Goal: Register for event/course

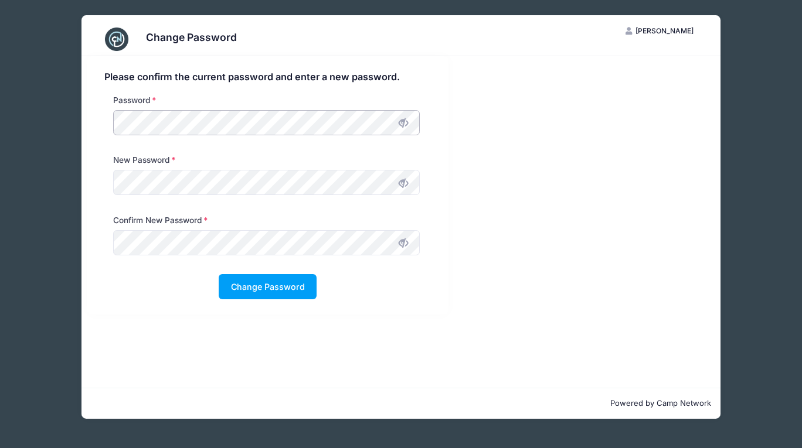
click at [86, 116] on div "Please confirm the current password and enter a new password. Password New Pass…" at bounding box center [267, 185] width 373 height 259
click at [288, 283] on button "Change Password" at bounding box center [268, 286] width 98 height 25
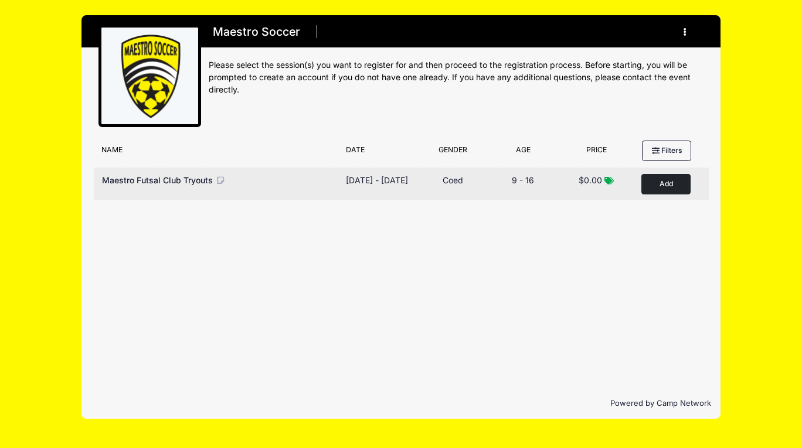
click at [669, 182] on button "Add to Cart" at bounding box center [665, 184] width 49 height 21
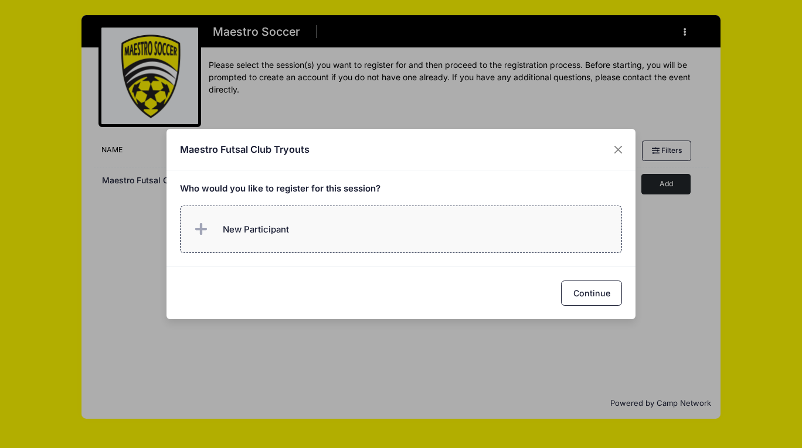
click at [252, 227] on span "New Participant" at bounding box center [256, 229] width 66 height 13
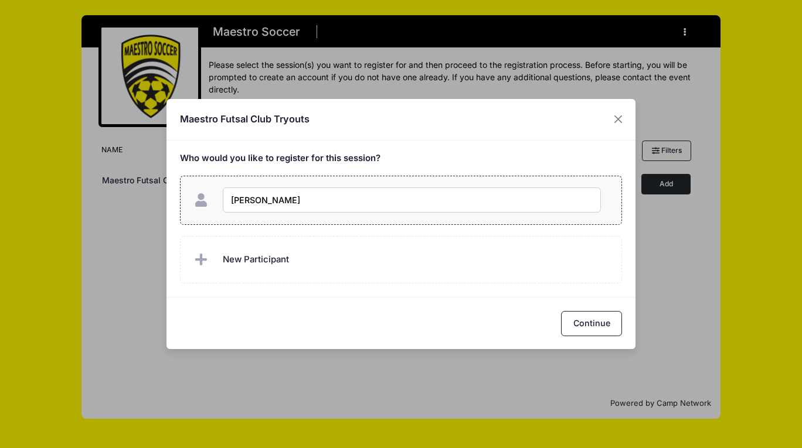
type input "Jenna Bitici"
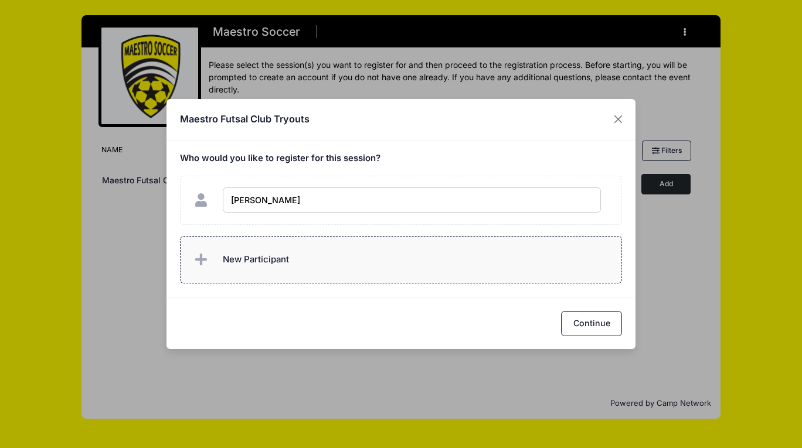
checkbox input "true"
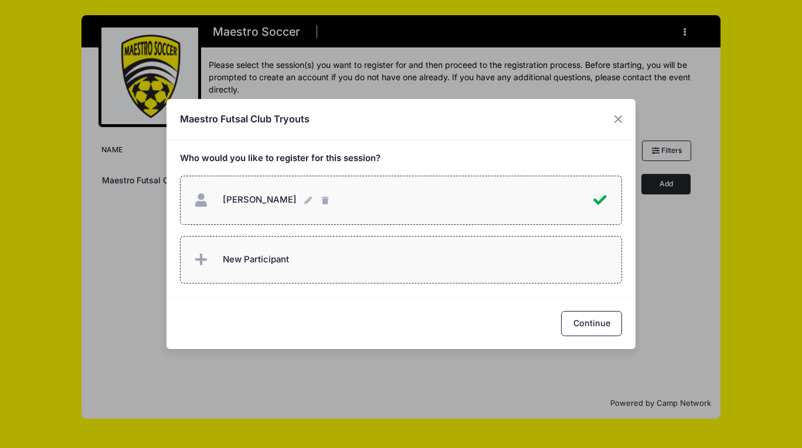
click at [247, 259] on span "New Participant" at bounding box center [256, 259] width 66 height 13
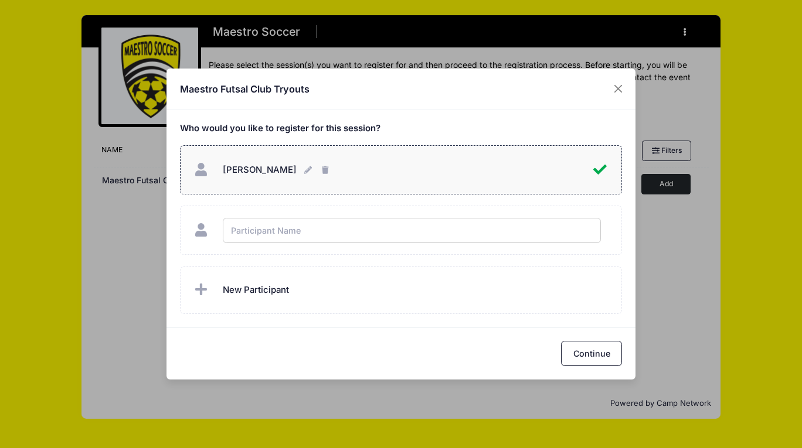
click at [591, 352] on div "Maestro Futsal Club Tryouts Who would you like to register for this session? Co…" at bounding box center [401, 224] width 802 height 448
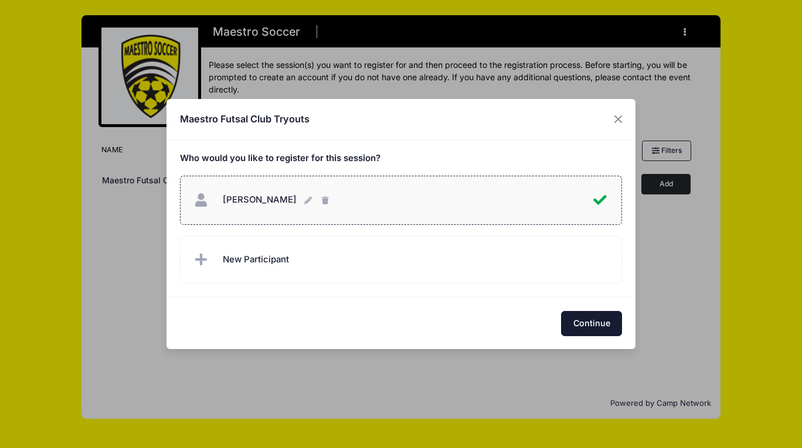
click at [594, 323] on button "Continue" at bounding box center [591, 323] width 61 height 25
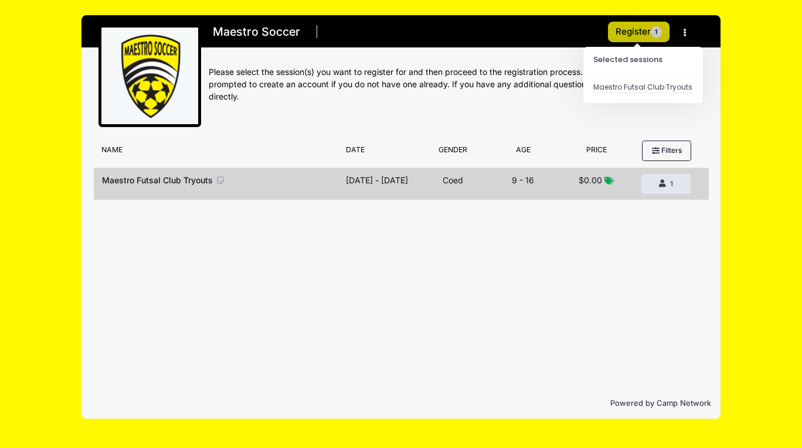
click at [639, 30] on button "Register 1" at bounding box center [639, 32] width 62 height 21
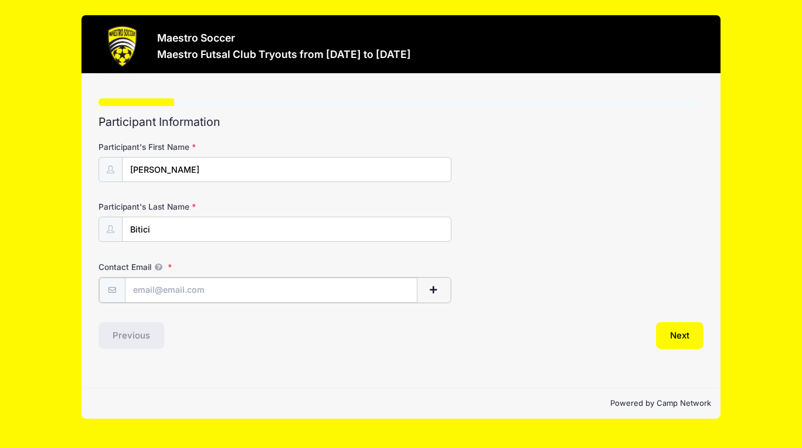
click at [292, 290] on input "Contact Email" at bounding box center [271, 290] width 293 height 25
type input "[EMAIL_ADDRESS][DOMAIN_NAME]"
click at [667, 338] on button "Next" at bounding box center [679, 334] width 47 height 27
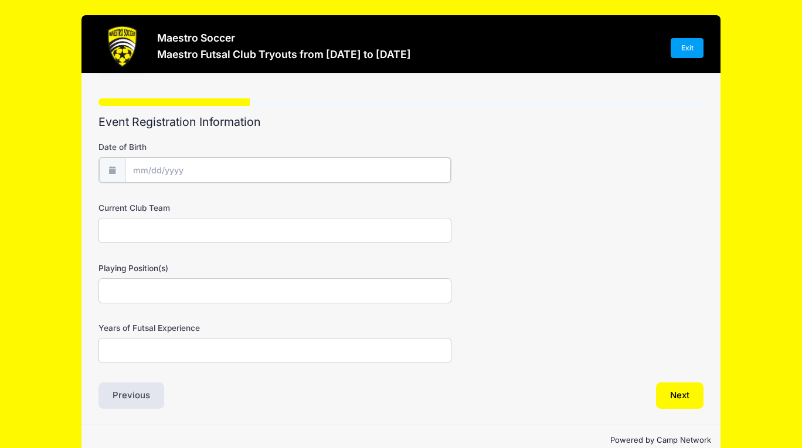
click at [253, 181] on input "Date of Birth" at bounding box center [288, 170] width 326 height 25
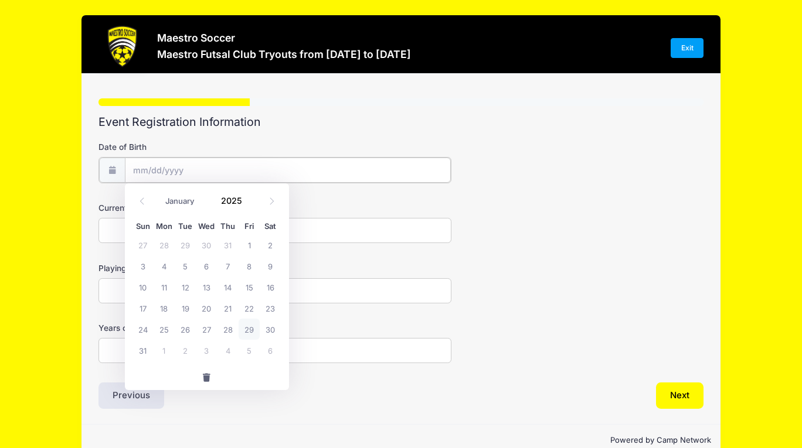
click at [235, 164] on input "Date of Birth" at bounding box center [288, 170] width 326 height 25
click at [226, 204] on input "2025" at bounding box center [235, 201] width 38 height 18
click at [249, 195] on span at bounding box center [250, 196] width 8 height 9
click at [249, 204] on span at bounding box center [250, 204] width 8 height 9
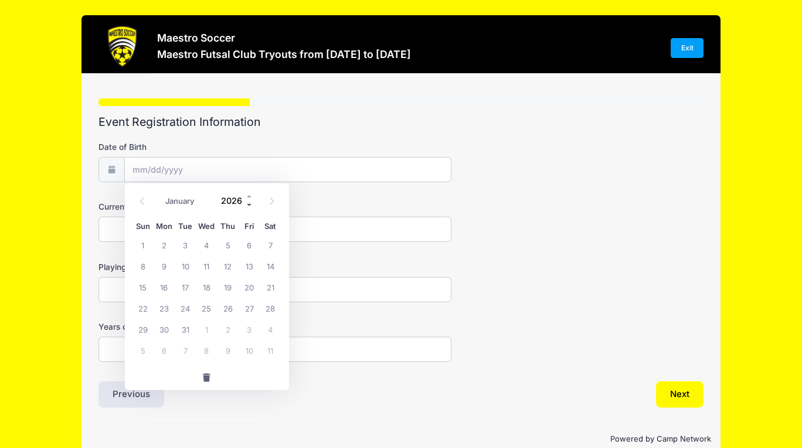
click at [249, 204] on span at bounding box center [250, 204] width 8 height 9
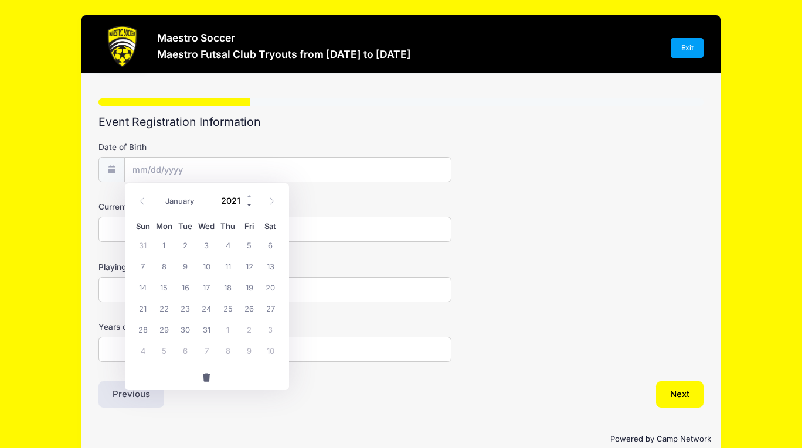
click at [249, 204] on span at bounding box center [250, 204] width 8 height 9
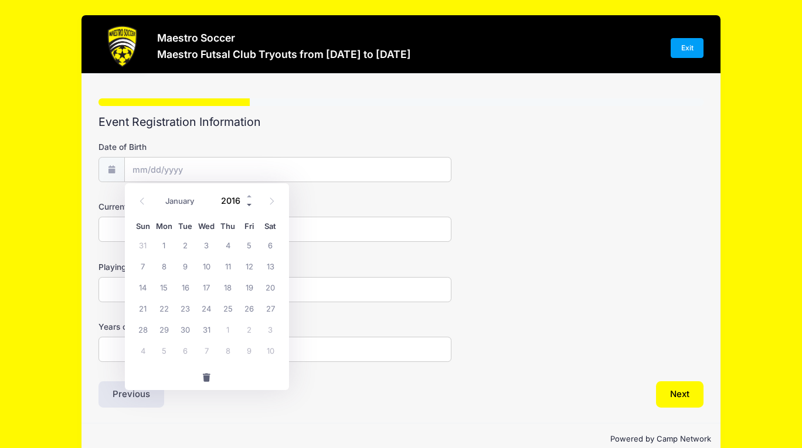
click at [249, 204] on span at bounding box center [250, 204] width 8 height 9
type input "2012"
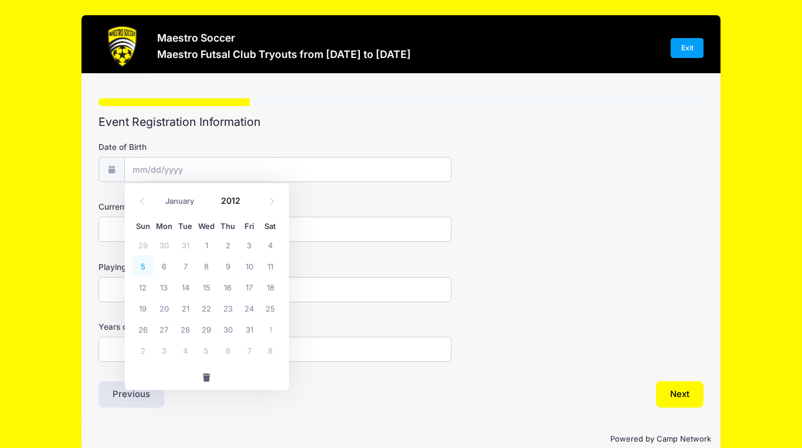
click at [137, 265] on span "5" at bounding box center [142, 266] width 21 height 21
type input "[DATE]"
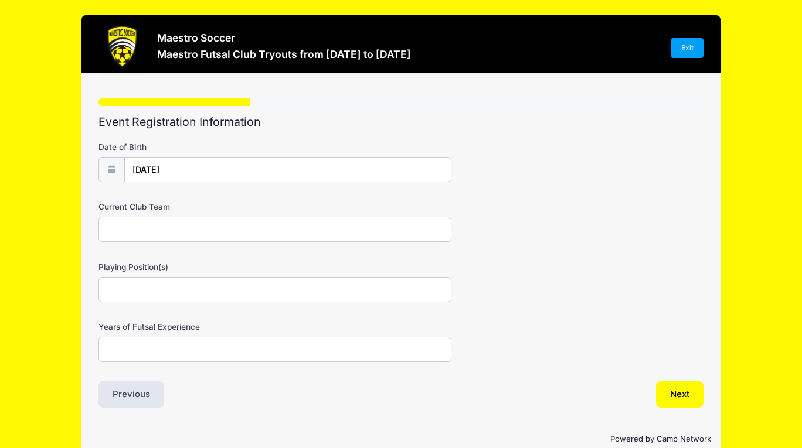
click at [154, 217] on div "Current Club Team" at bounding box center [400, 221] width 605 height 41
click at [154, 227] on input "Current Club Team" at bounding box center [274, 229] width 353 height 25
type input "SSC"
click at [172, 287] on input "Playing Position(s)" at bounding box center [274, 289] width 353 height 25
type input "midfield"
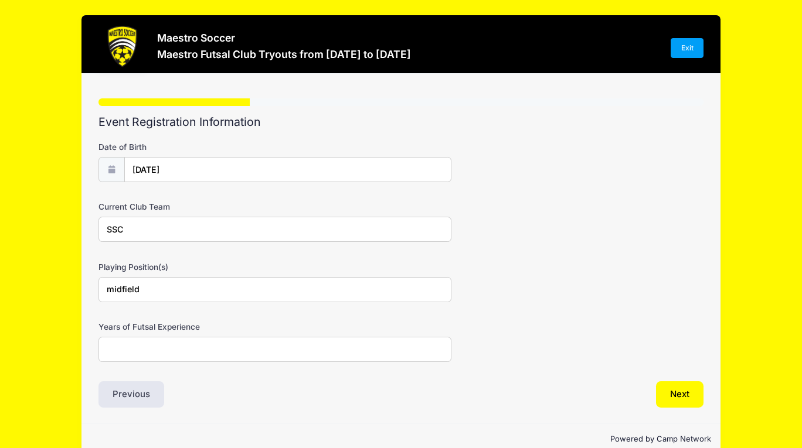
click at [189, 339] on input "Years of Futsal Experience" at bounding box center [274, 349] width 353 height 25
type input "5"
click at [674, 395] on button "Next" at bounding box center [679, 395] width 47 height 27
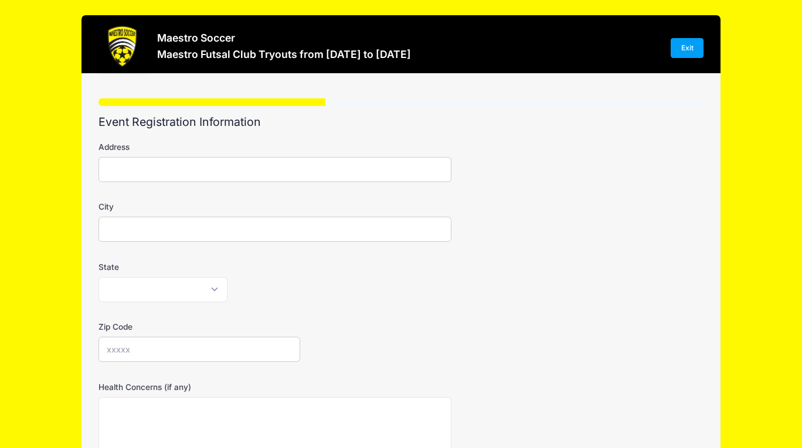
click at [270, 171] on input "Address" at bounding box center [274, 169] width 353 height 25
type input "[STREET_ADDRESS]"
type input "Summit"
select select "NJ"
type input "07901"
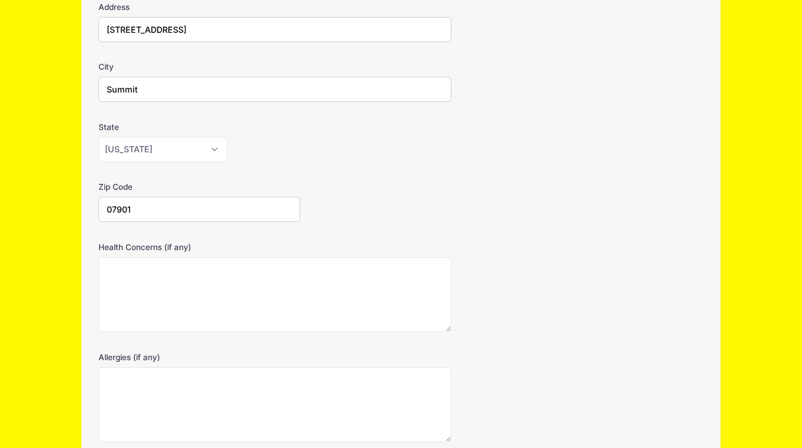
scroll to position [242, 0]
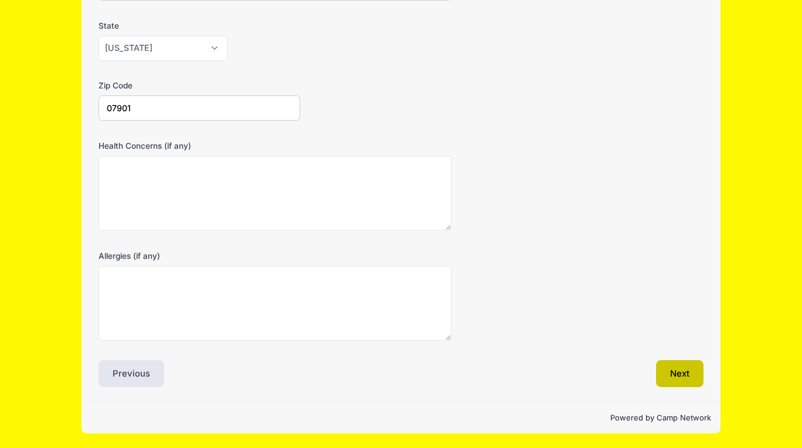
click at [676, 373] on button "Next" at bounding box center [679, 374] width 47 height 27
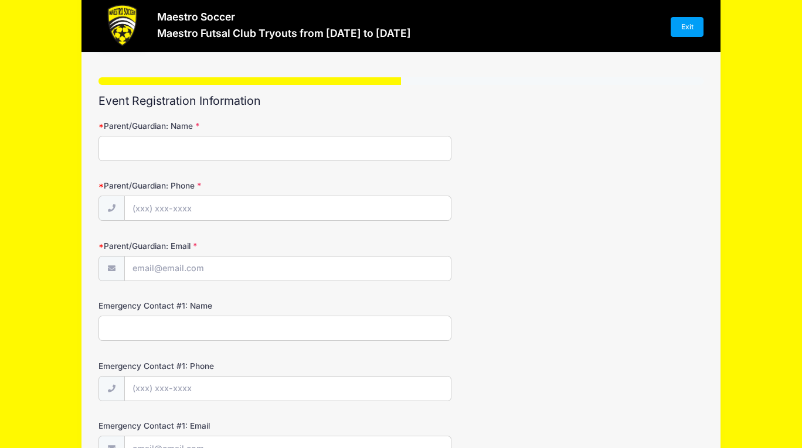
scroll to position [0, 0]
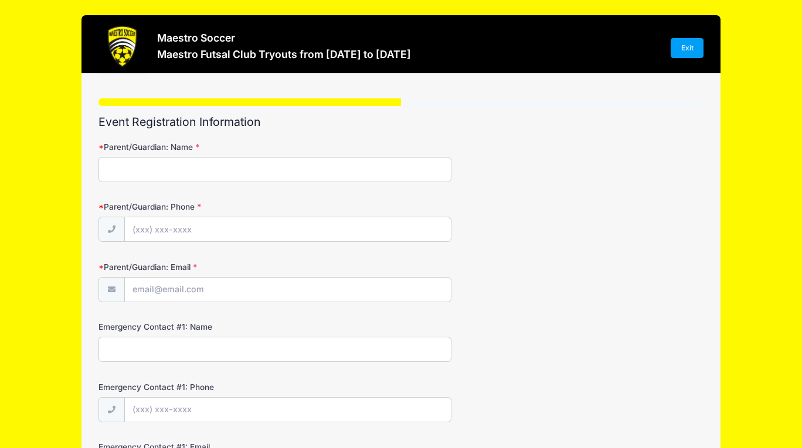
click at [270, 164] on input "Parent/Guardian: Name" at bounding box center [274, 169] width 353 height 25
type input "[PERSON_NAME]"
type input "[PHONE_NUMBER]"
click at [280, 284] on input "Parent/Guardian: Email" at bounding box center [288, 290] width 326 height 25
type input "[EMAIL_ADDRESS][DOMAIN_NAME]"
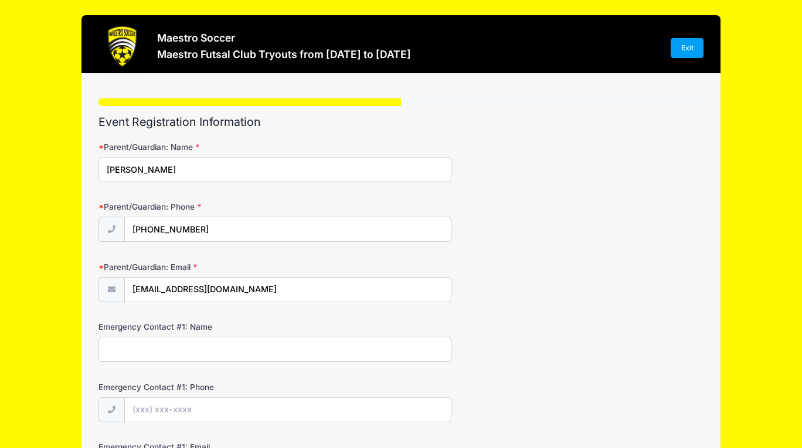
click at [250, 356] on input "Emergency Contact #1: Name" at bounding box center [274, 349] width 353 height 25
type input "J"
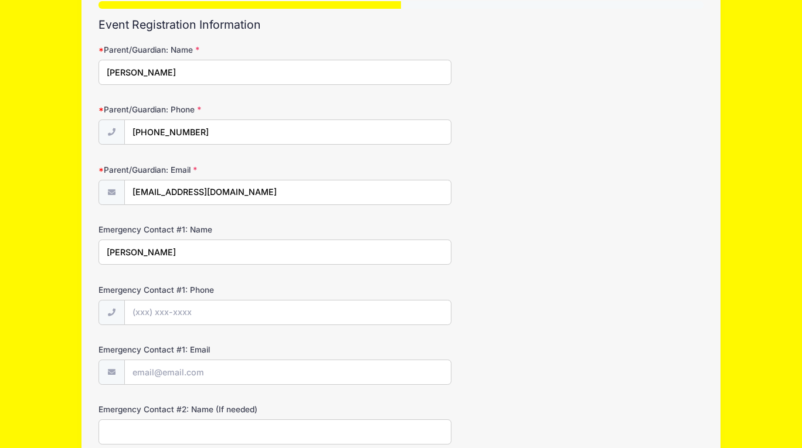
scroll to position [118, 0]
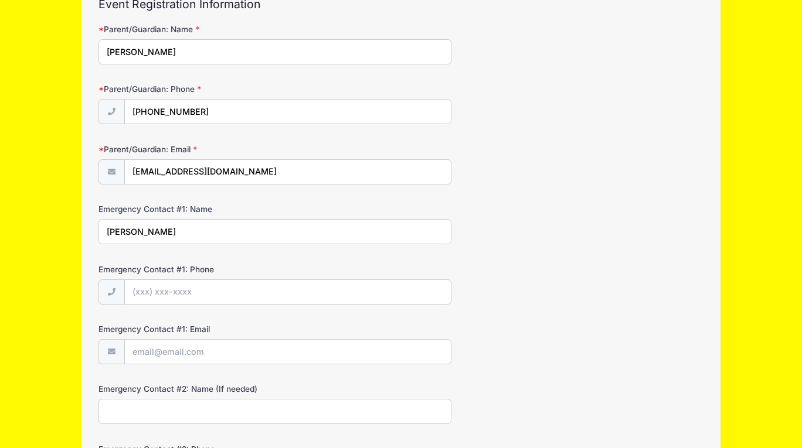
type input "[PERSON_NAME]"
click at [266, 290] on input "Emergency Contact #1: Phone" at bounding box center [288, 292] width 326 height 25
type input "[PHONE_NUMBER]"
click at [267, 356] on input "Emergency Contact #1: Email" at bounding box center [288, 352] width 326 height 25
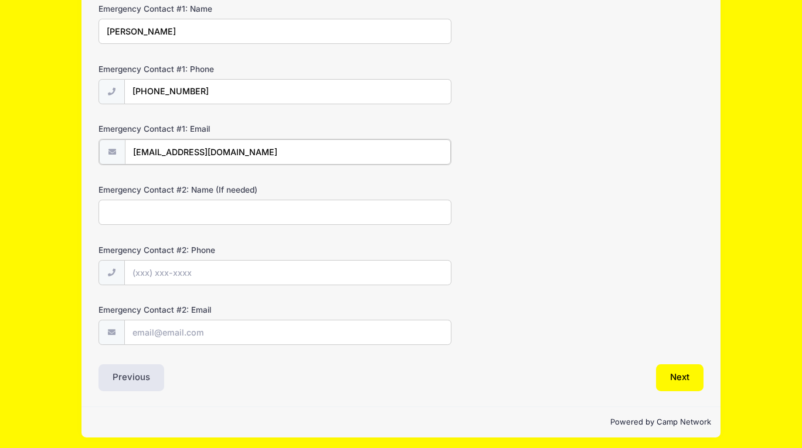
scroll to position [321, 0]
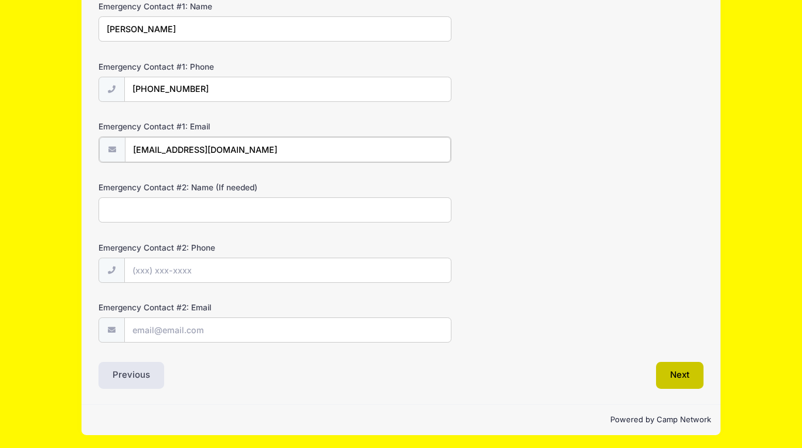
type input "[EMAIL_ADDRESS][DOMAIN_NAME]"
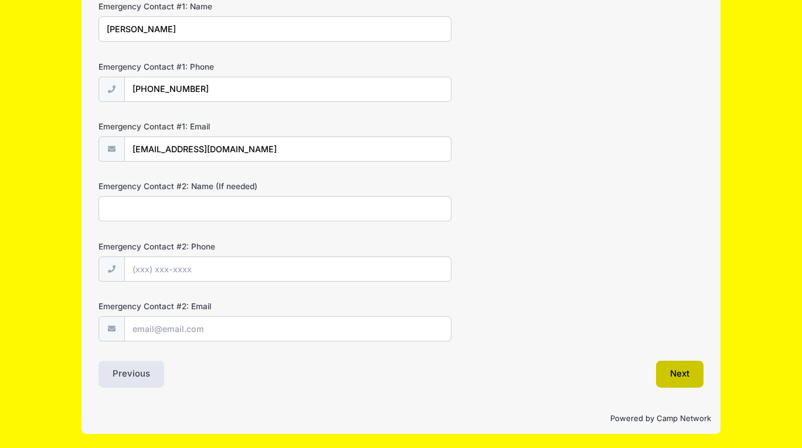
click at [675, 375] on button "Next" at bounding box center [679, 374] width 47 height 27
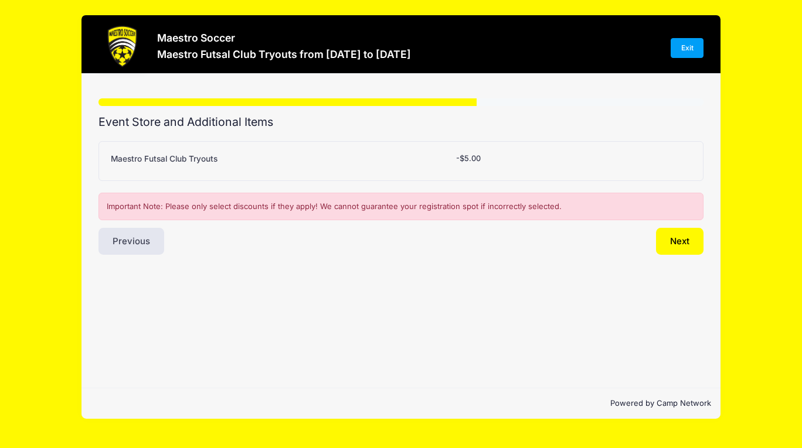
scroll to position [0, 0]
click at [685, 243] on button "Next" at bounding box center [679, 241] width 47 height 27
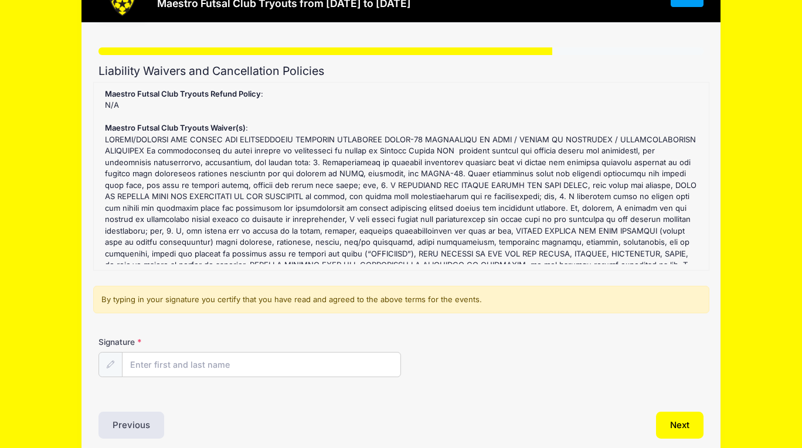
scroll to position [63, 0]
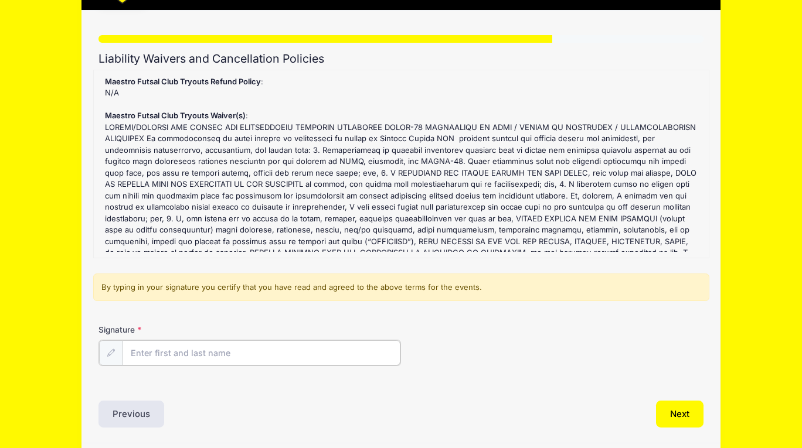
click at [212, 361] on input "Signature" at bounding box center [262, 353] width 278 height 25
type input "[PERSON_NAME]"
click at [392, 388] on div "Liability Waivers and Cancellation Policies Maestro Futsal Club Tryouts Refund …" at bounding box center [400, 239] width 605 height 375
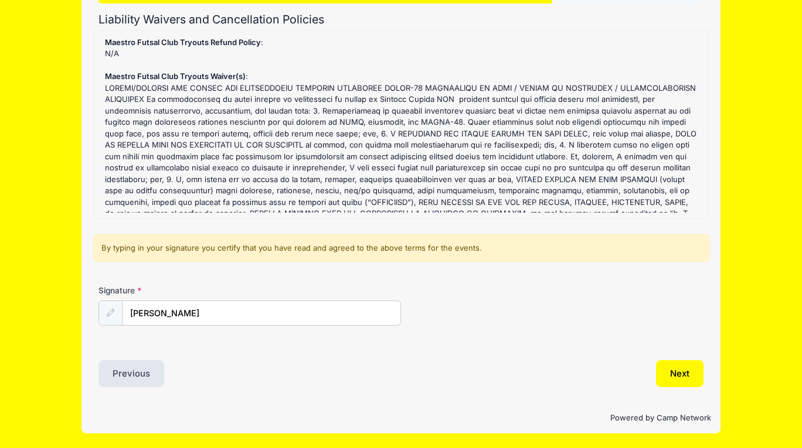
scroll to position [98, 0]
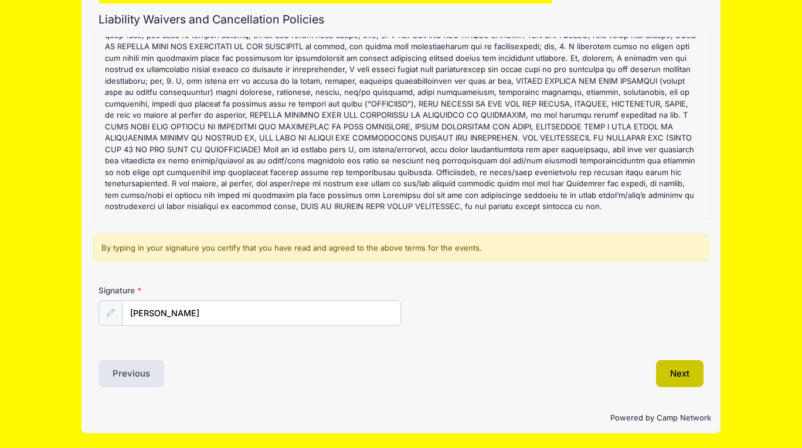
click at [679, 380] on button "Next" at bounding box center [679, 374] width 47 height 27
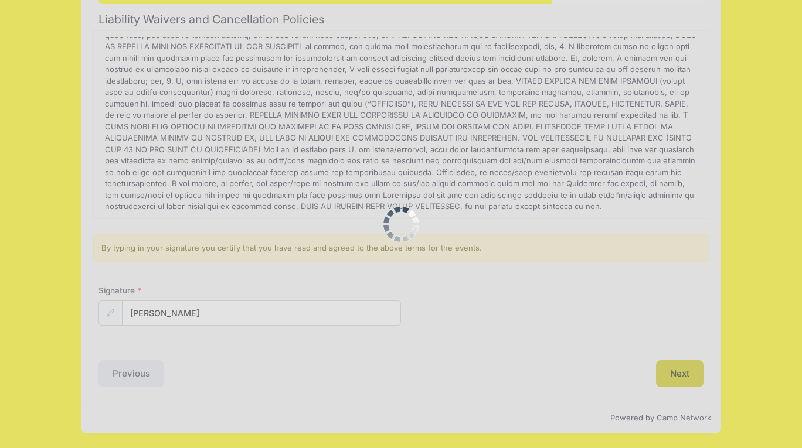
scroll to position [0, 0]
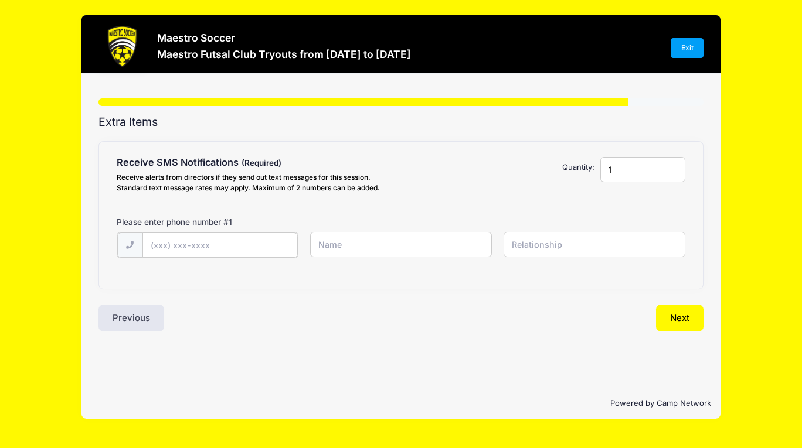
click at [243, 239] on input "text" at bounding box center [219, 245] width 155 height 25
type input "[PHONE_NUMBER]"
click at [375, 245] on input "text" at bounding box center [401, 244] width 182 height 25
type input "[PERSON_NAME]"
type input "Mother"
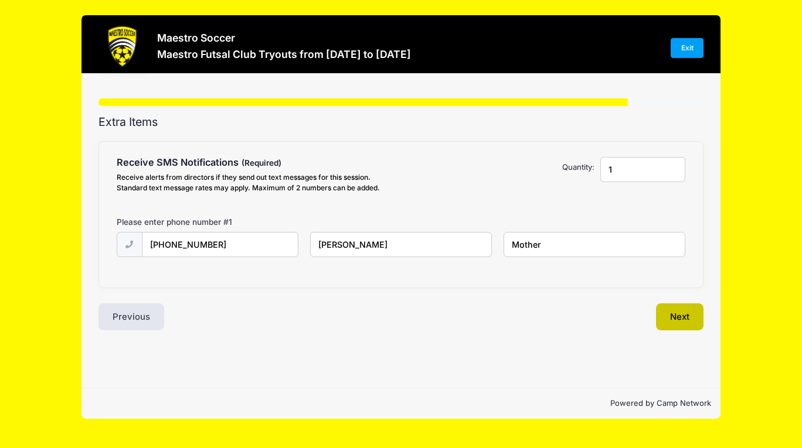
click at [670, 311] on button "Next" at bounding box center [679, 317] width 47 height 27
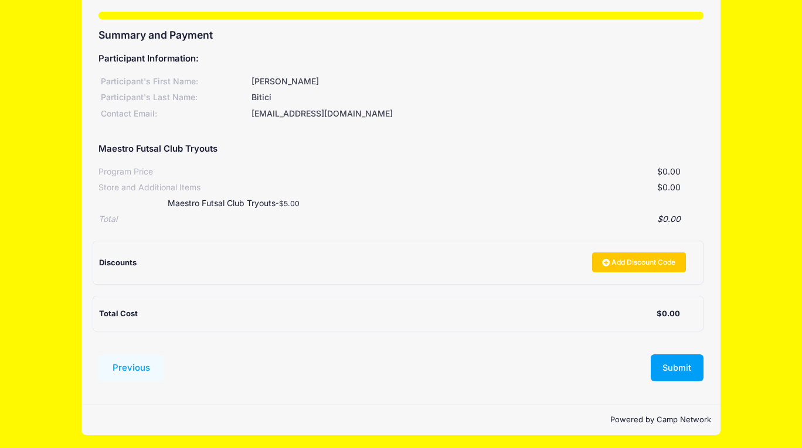
scroll to position [89, 0]
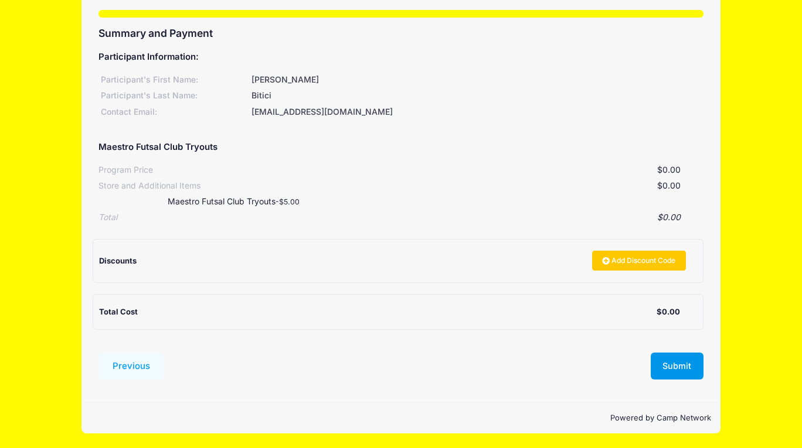
click at [677, 366] on button "Submit" at bounding box center [677, 366] width 53 height 27
